Goal: Information Seeking & Learning: Compare options

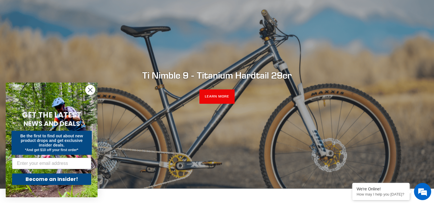
scroll to position [86, 0]
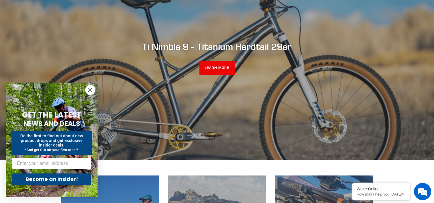
click at [90, 91] on icon "Close dialog" at bounding box center [90, 90] width 4 height 4
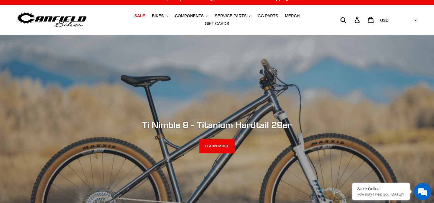
scroll to position [0, 0]
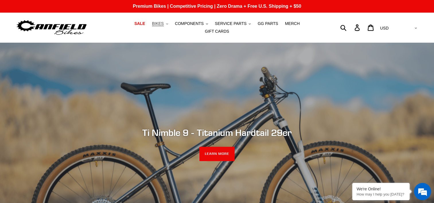
click at [149, 28] on button "BIKES .cls-1{fill:#231f20}" at bounding box center [160, 24] width 22 height 8
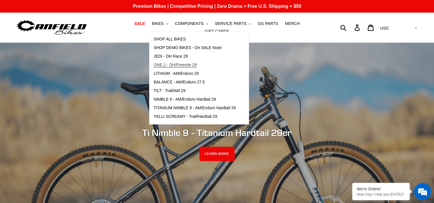
click at [180, 67] on span "ONE.2 - DH/Freeride 29" at bounding box center [175, 65] width 43 height 5
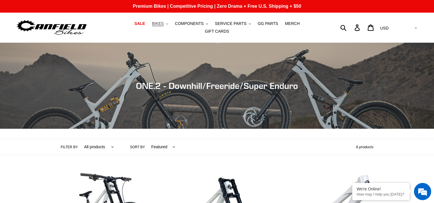
click at [152, 26] on span "BIKES" at bounding box center [158, 23] width 12 height 5
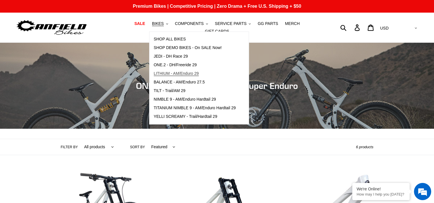
click at [175, 74] on span "LITHIUM - AM/Enduro 29" at bounding box center [176, 73] width 45 height 5
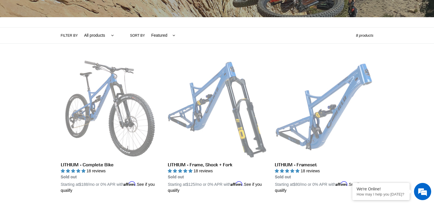
scroll to position [120, 0]
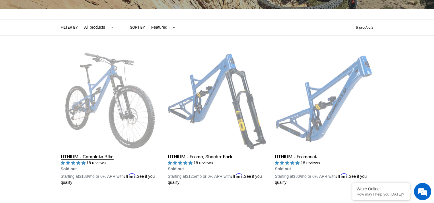
click at [99, 106] on link "LITHIUM - Complete Bike" at bounding box center [110, 118] width 98 height 134
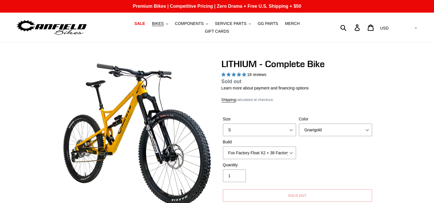
select select "highest-rating"
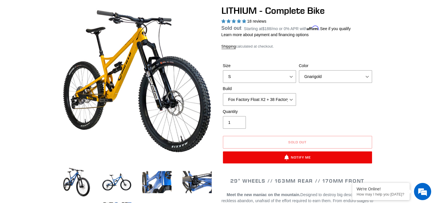
scroll to position [57, 0]
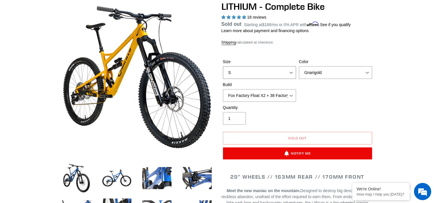
click at [292, 69] on select "S M L XL" at bounding box center [259, 72] width 73 height 13
select select "M"
click at [223, 70] on select "S M L XL" at bounding box center [259, 72] width 73 height 13
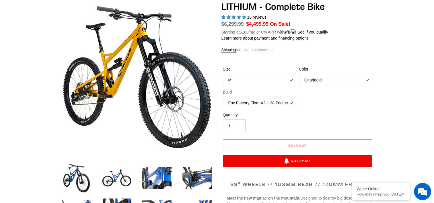
click at [322, 79] on select "Gnarigold Blue Velvet Stealth Black" at bounding box center [335, 80] width 73 height 13
click at [299, 74] on select "Gnarigold Blue Velvet Stealth Black" at bounding box center [335, 80] width 73 height 13
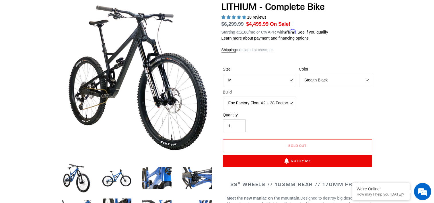
click at [321, 80] on select "Gnarigold Blue Velvet Stealth Black" at bounding box center [335, 80] width 73 height 13
select select "Blue Velvet"
click at [299, 74] on select "Gnarigold Blue Velvet Stealth Black" at bounding box center [335, 80] width 73 height 13
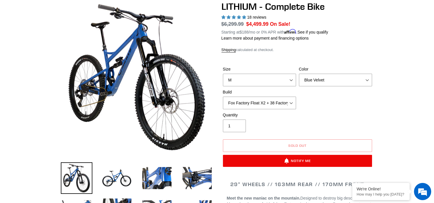
click at [307, 119] on div "Quantity 1" at bounding box center [298, 123] width 152 height 23
click at [294, 102] on select "Fox Factory Float X2 + 38 Factory Grip 2 170 + SRAM GX Fox Factory Float X2 + 3…" at bounding box center [259, 103] width 73 height 13
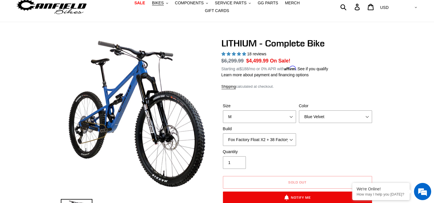
scroll to position [29, 0]
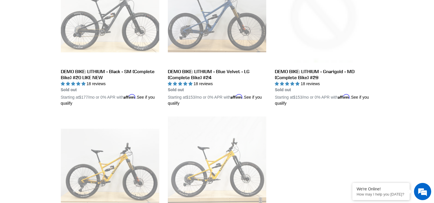
scroll to position [177, 0]
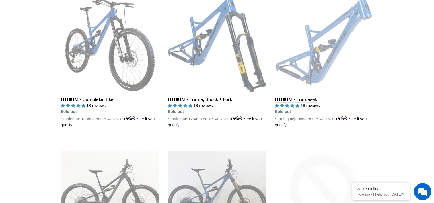
click at [315, 59] on link "LITHIUM - Frameset" at bounding box center [324, 61] width 98 height 134
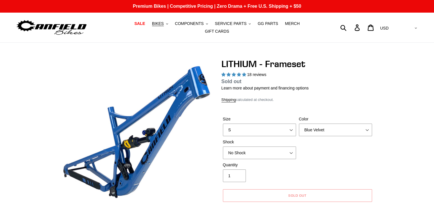
select select "highest-rating"
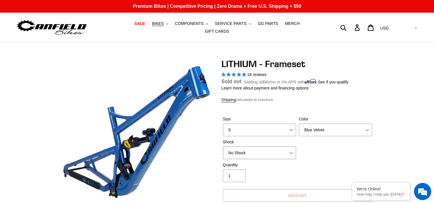
click at [289, 152] on select "No Shock Öhlins TTX2 Air Cane Creek DB Kitsuma Air Fox FLOAT X2 Factory Cane Cr…" at bounding box center [259, 153] width 73 height 13
select select "EXT Storia V3-S"
click at [223, 150] on select "No Shock Öhlins TTX2 Air Cane Creek DB Kitsuma Air Fox FLOAT X2 Factory Cane Cr…" at bounding box center [259, 153] width 73 height 13
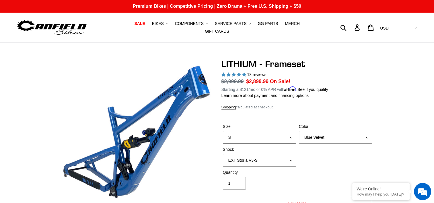
click at [290, 133] on select "S M L XL" at bounding box center [259, 137] width 73 height 13
select select "M"
click at [223, 131] on select "S M L XL" at bounding box center [259, 137] width 73 height 13
click at [290, 157] on select "No Shock Öhlins TTX2 Air Cane Creek DB Kitsuma Air Fox FLOAT X2 Factory Cane Cr…" at bounding box center [259, 160] width 73 height 13
select select "No Shock"
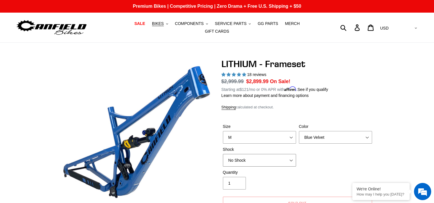
click at [223, 154] on select "No Shock Öhlins TTX2 Air Cane Creek DB Kitsuma Air Fox FLOAT X2 Factory Cane Cr…" at bounding box center [259, 160] width 73 height 13
click at [318, 157] on div "Size S M L XL Color Blue Velvet Stealth Black Shock No Shock Öhlins TTX2 Air" at bounding box center [298, 147] width 152 height 46
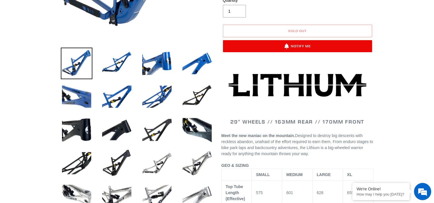
scroll to position [201, 0]
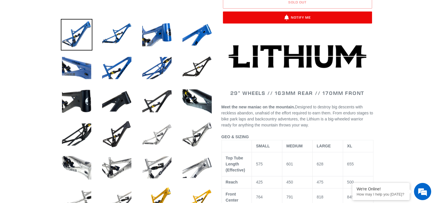
click at [162, 134] on img at bounding box center [157, 135] width 32 height 32
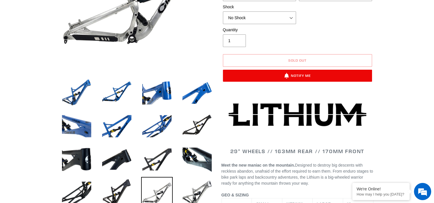
scroll to position [143, 0]
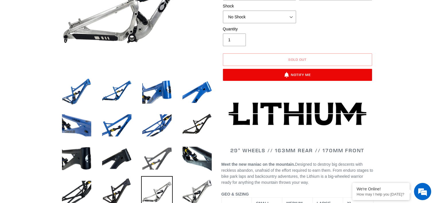
click at [156, 158] on img at bounding box center [157, 159] width 32 height 32
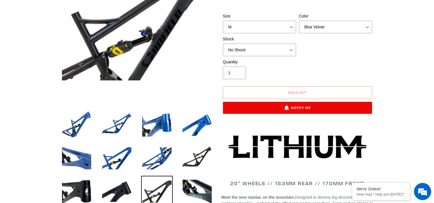
scroll to position [115, 0]
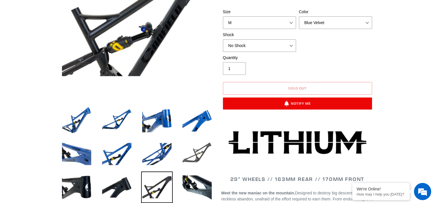
click at [198, 152] on img at bounding box center [197, 154] width 32 height 32
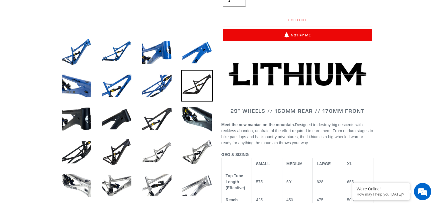
scroll to position [201, 0]
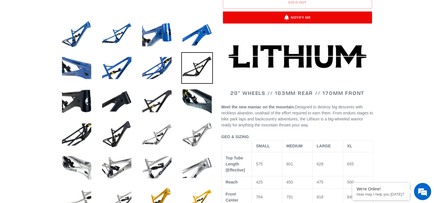
click at [195, 135] on img at bounding box center [197, 135] width 32 height 32
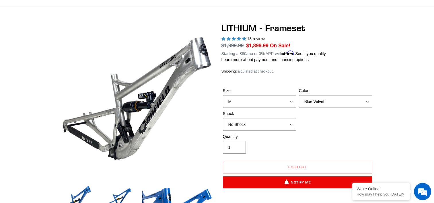
scroll to position [29, 0]
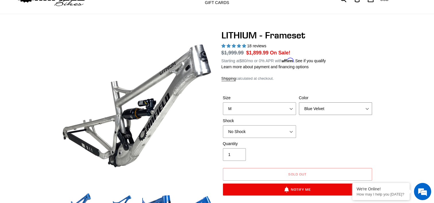
click at [326, 105] on select "Blue Velvet Stealth Black" at bounding box center [335, 108] width 73 height 13
click at [293, 106] on select "S M L XL" at bounding box center [259, 108] width 73 height 13
click at [317, 141] on div "Quantity 1" at bounding box center [298, 152] width 152 height 23
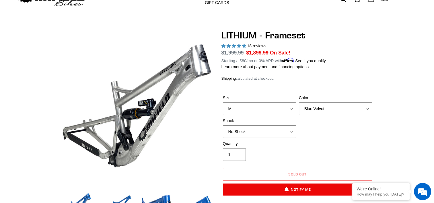
click at [292, 129] on select "No Shock Öhlins TTX2 Air Cane Creek DB Kitsuma Air Fox FLOAT X2 Factory Cane Cr…" at bounding box center [259, 131] width 73 height 13
click at [367, 141] on div "Quantity 1" at bounding box center [298, 152] width 152 height 23
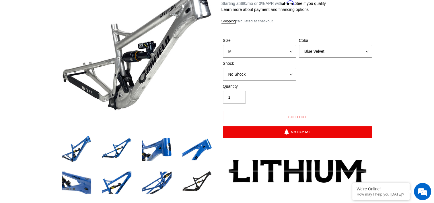
scroll to position [57, 0]
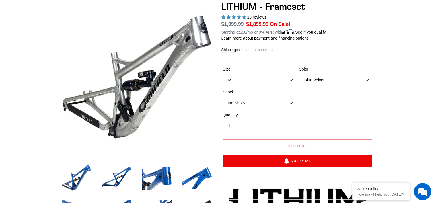
click at [292, 99] on select "No Shock Öhlins TTX2 Air Cane Creek DB Kitsuma Air Fox FLOAT X2 Factory Cane Cr…" at bounding box center [259, 103] width 73 height 13
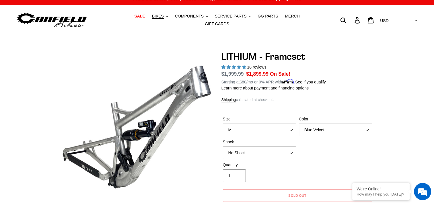
scroll to position [0, 0]
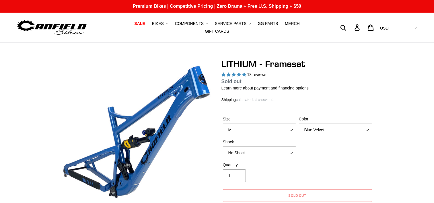
select select "highest-rating"
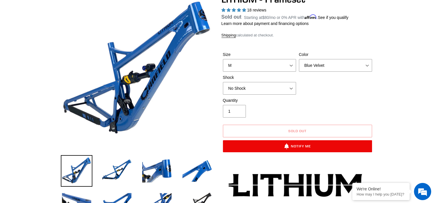
scroll to position [57, 0]
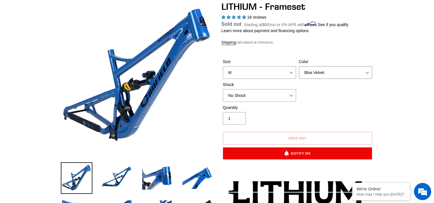
click at [319, 71] on select "Blue Velvet Stealth Black" at bounding box center [335, 72] width 73 height 13
select select "Stealth Black"
click at [299, 70] on select "Blue Velvet Stealth Black" at bounding box center [335, 72] width 73 height 13
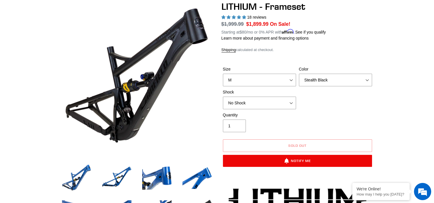
click at [310, 99] on div "Size S M L XL Color Blue Velvet Stealth Black Shock No Shock Öhlins TTX2 Air" at bounding box center [298, 89] width 152 height 46
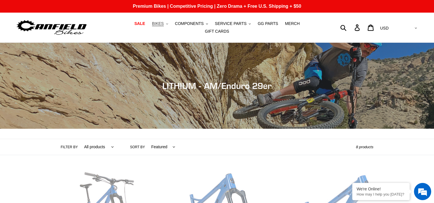
click at [153, 26] on span "BIKES" at bounding box center [158, 23] width 12 height 5
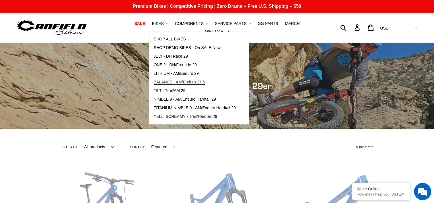
click at [171, 82] on span "BALANCE - AM/Enduro 27.5" at bounding box center [179, 82] width 51 height 5
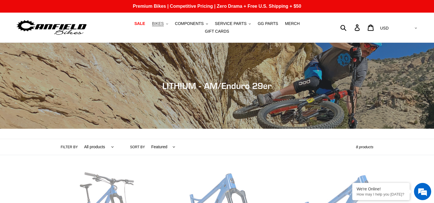
click at [152, 26] on span "BIKES" at bounding box center [158, 23] width 12 height 5
